Goal: Transaction & Acquisition: Purchase product/service

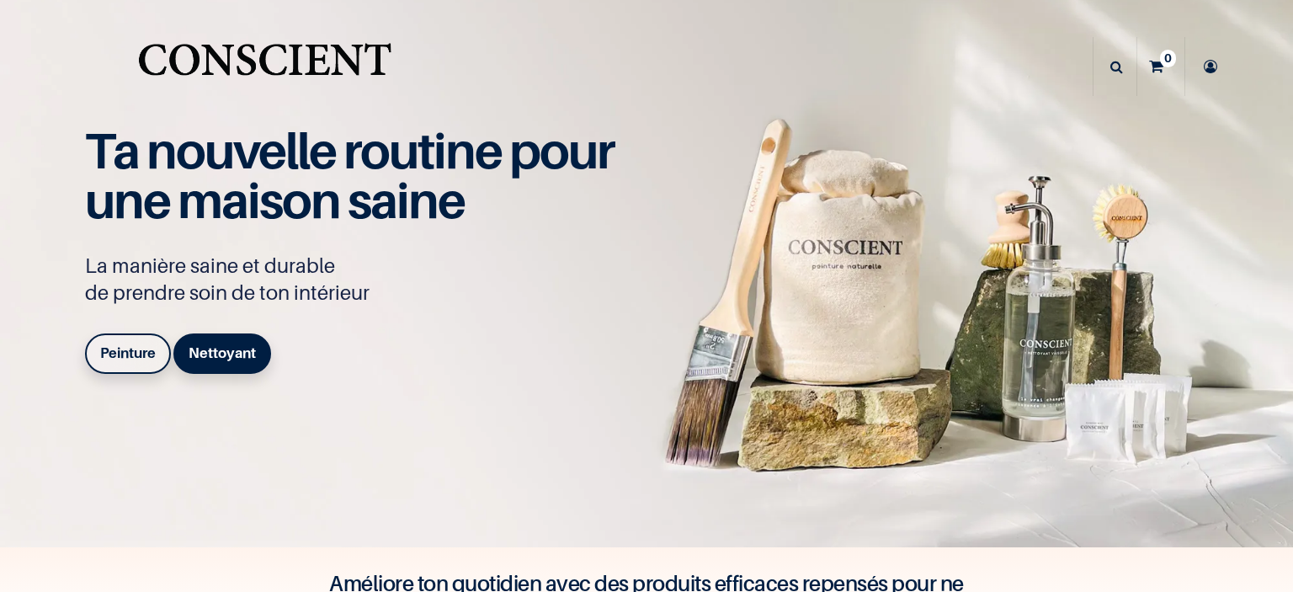
click at [130, 359] on b "Peinture" at bounding box center [128, 352] width 56 height 17
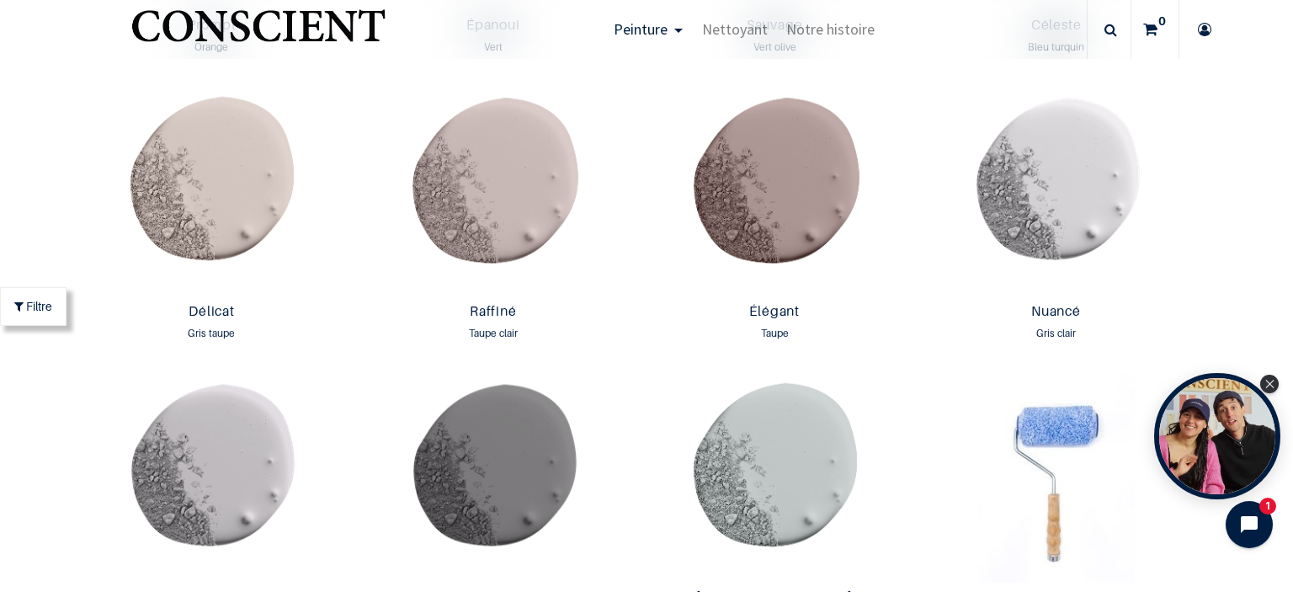
scroll to position [2643, 0]
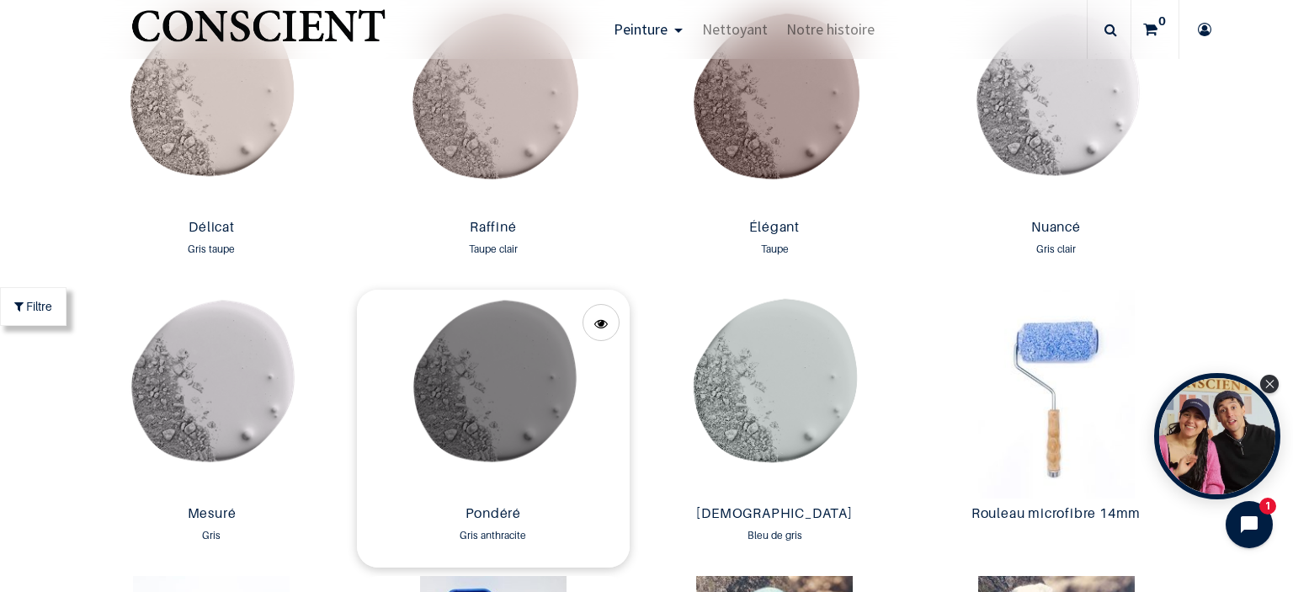
click at [512, 308] on img at bounding box center [493, 394] width 273 height 209
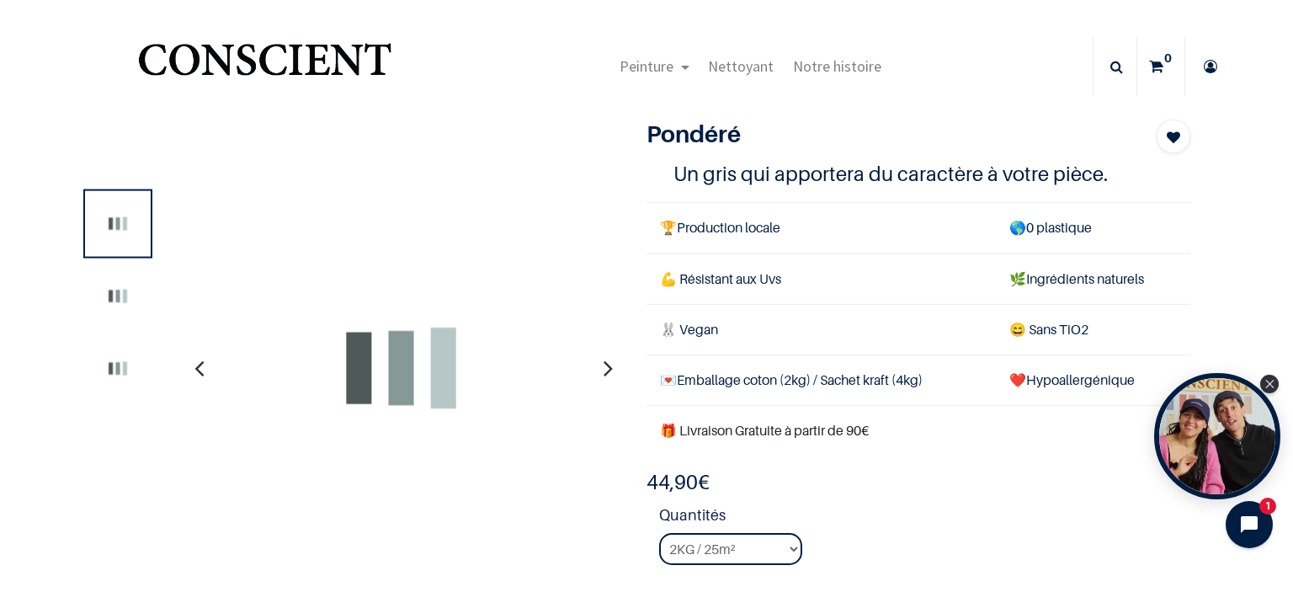
scroll to position [40, 0]
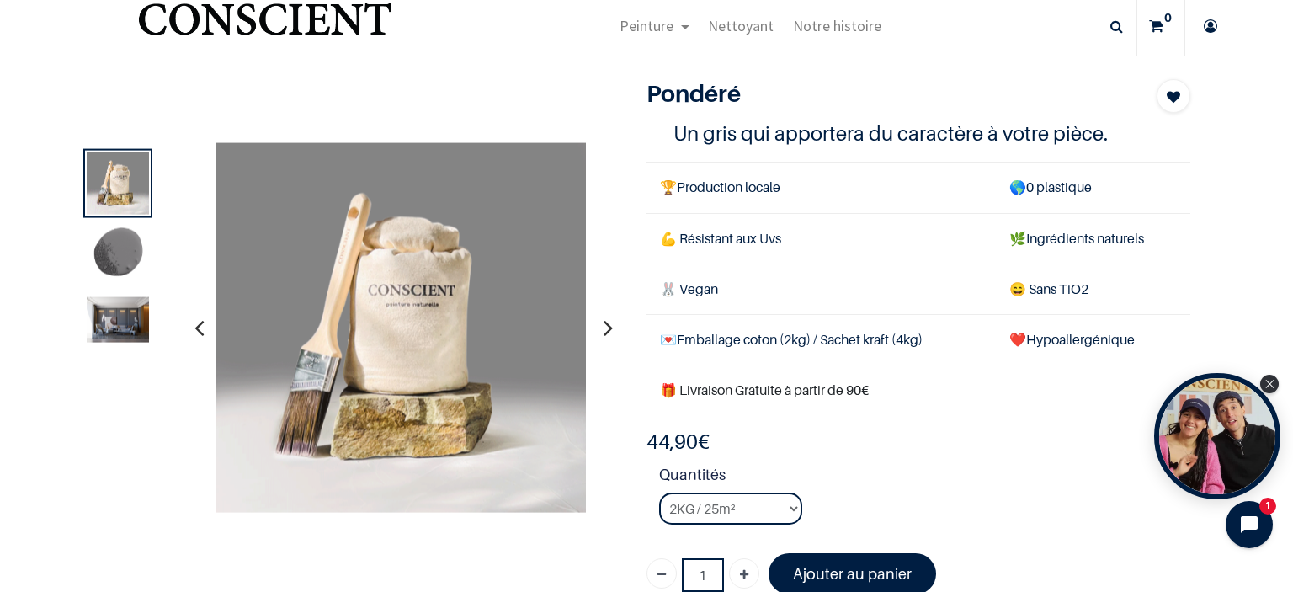
click at [101, 326] on img at bounding box center [118, 319] width 62 height 45
